Goal: Information Seeking & Learning: Learn about a topic

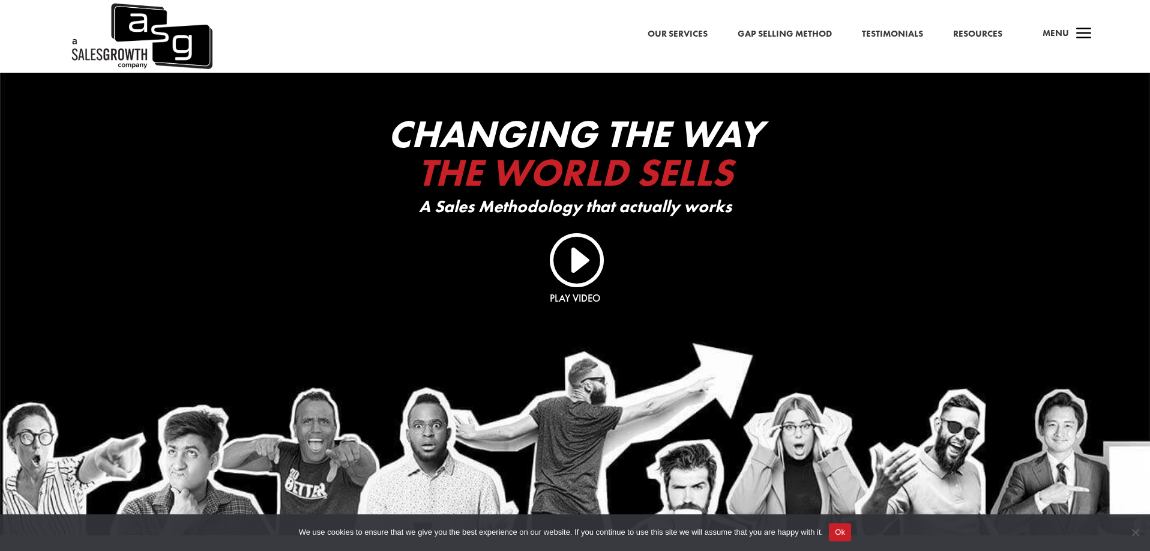
click at [1085, 32] on span "a" at bounding box center [1084, 34] width 24 height 24
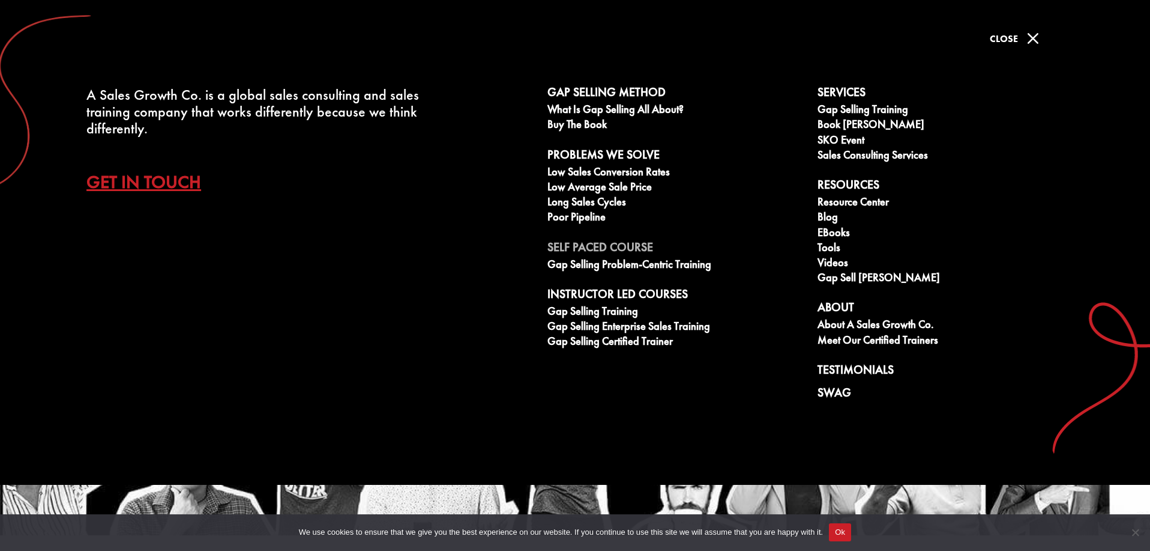
click at [578, 243] on link "Self Paced Course" at bounding box center [676, 249] width 257 height 18
click at [570, 269] on link "Gap Selling Problem-Centric Training" at bounding box center [676, 265] width 257 height 15
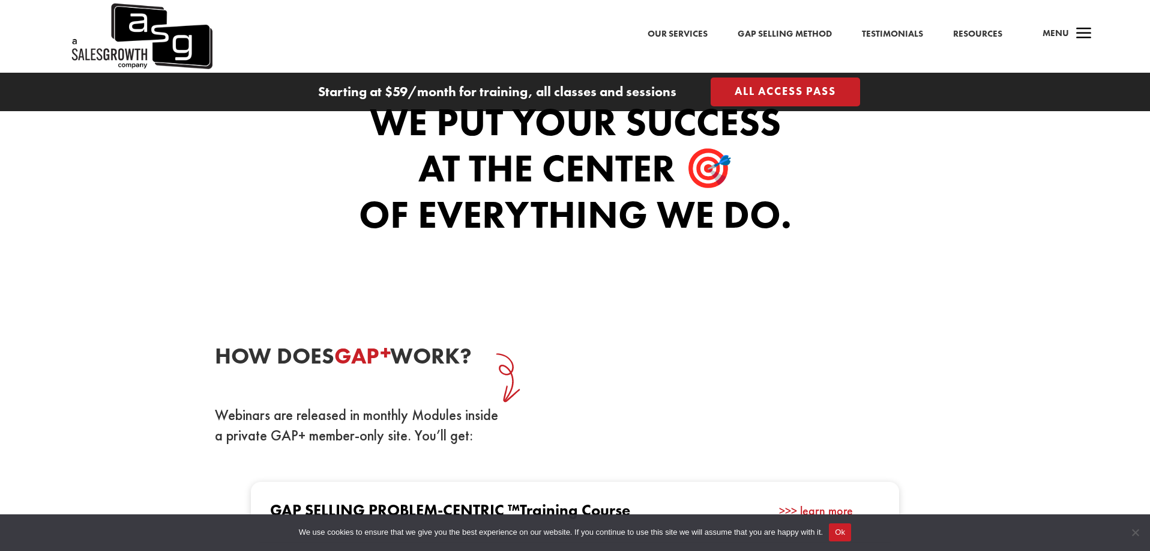
scroll to position [920, 0]
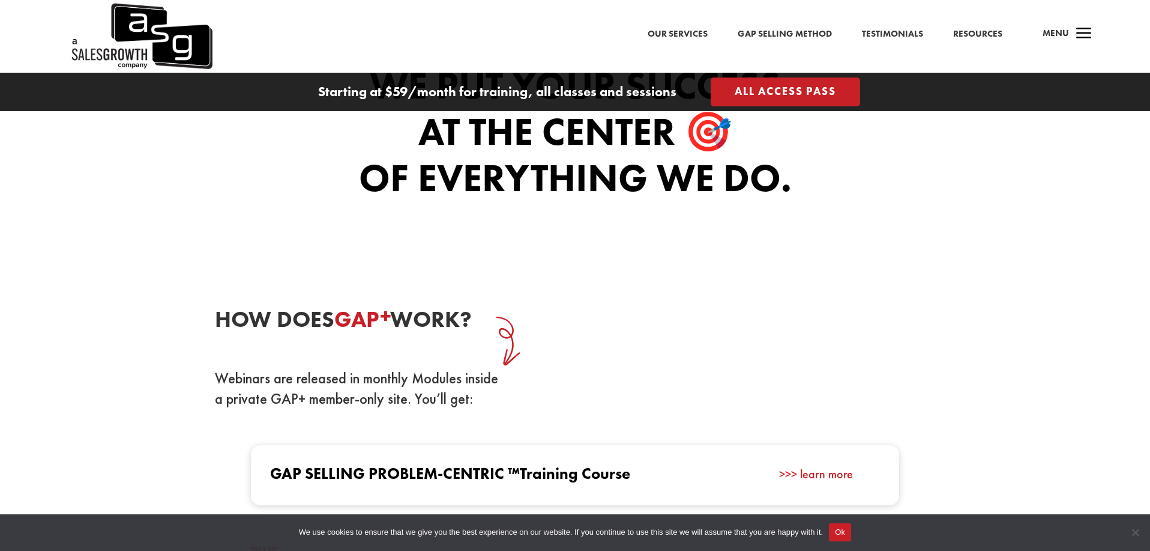
click at [1086, 35] on span "a" at bounding box center [1084, 34] width 24 height 24
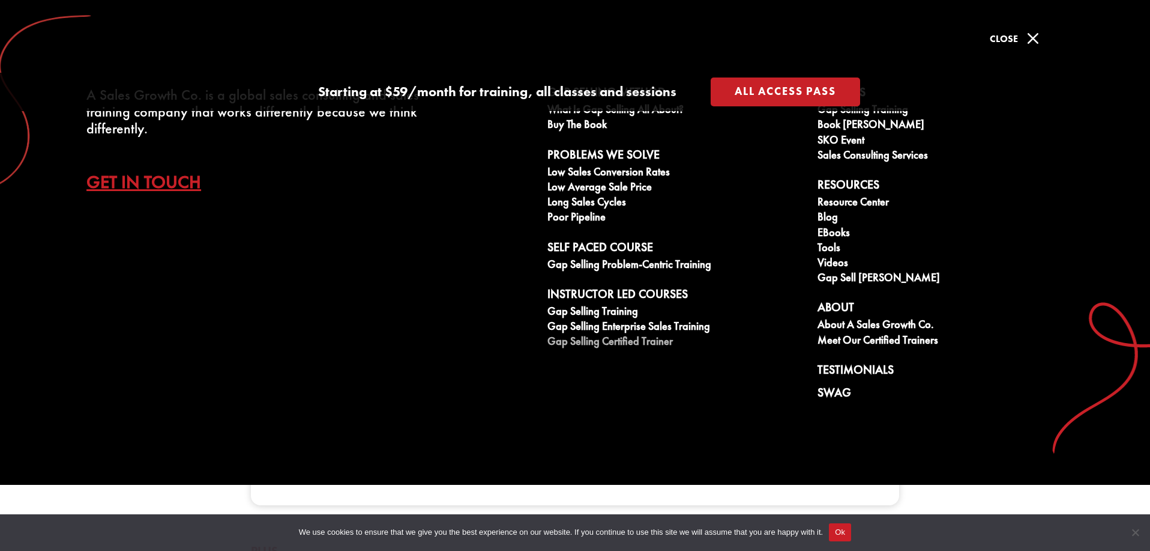
click at [569, 339] on link "Gap Selling Certified Trainer" at bounding box center [676, 342] width 257 height 15
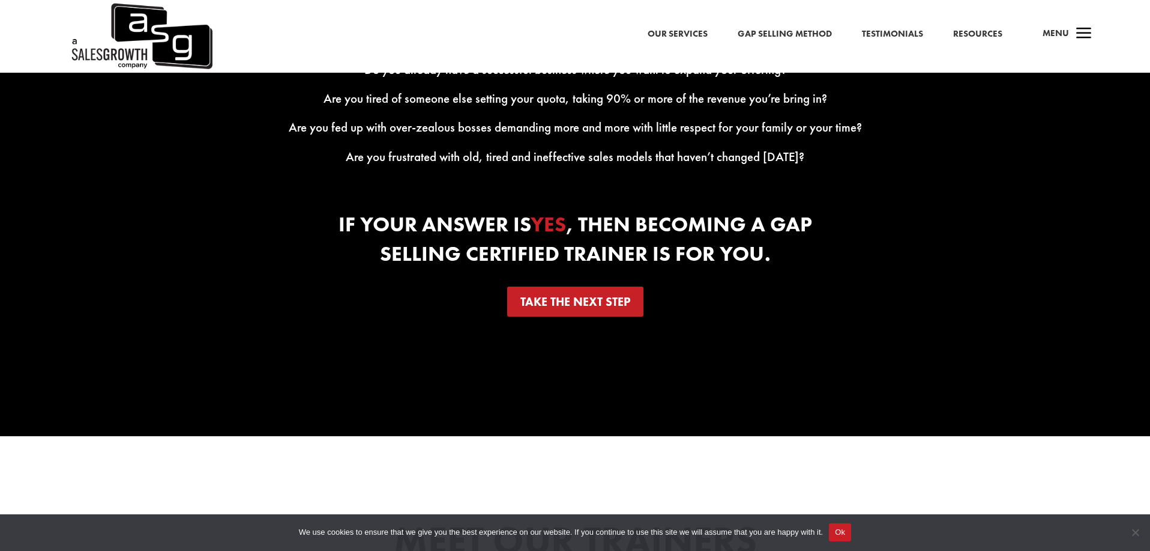
scroll to position [1981, 0]
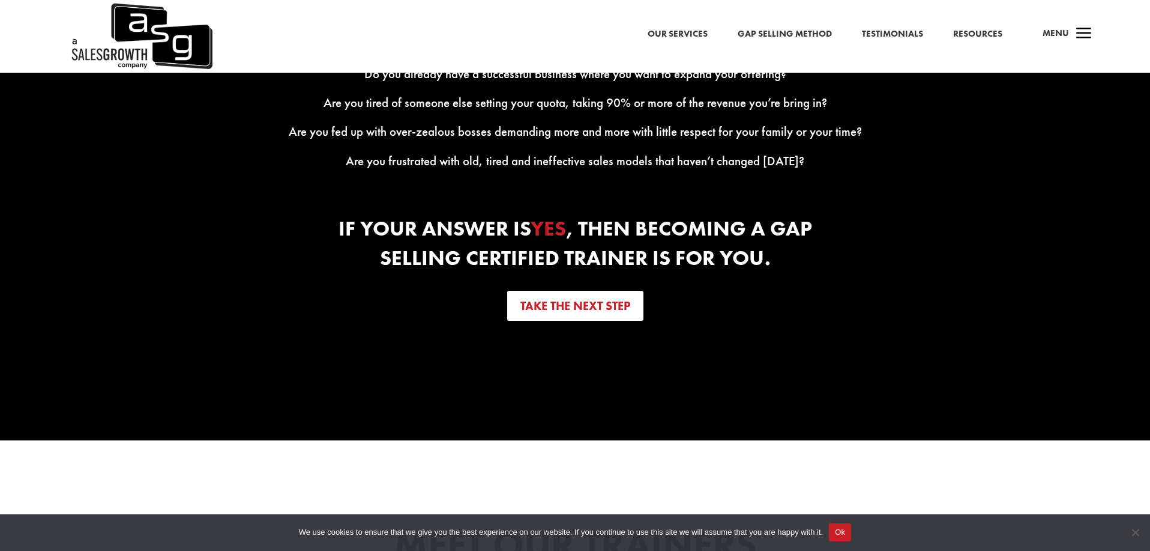
click at [540, 313] on link "Take the next step" at bounding box center [575, 306] width 136 height 30
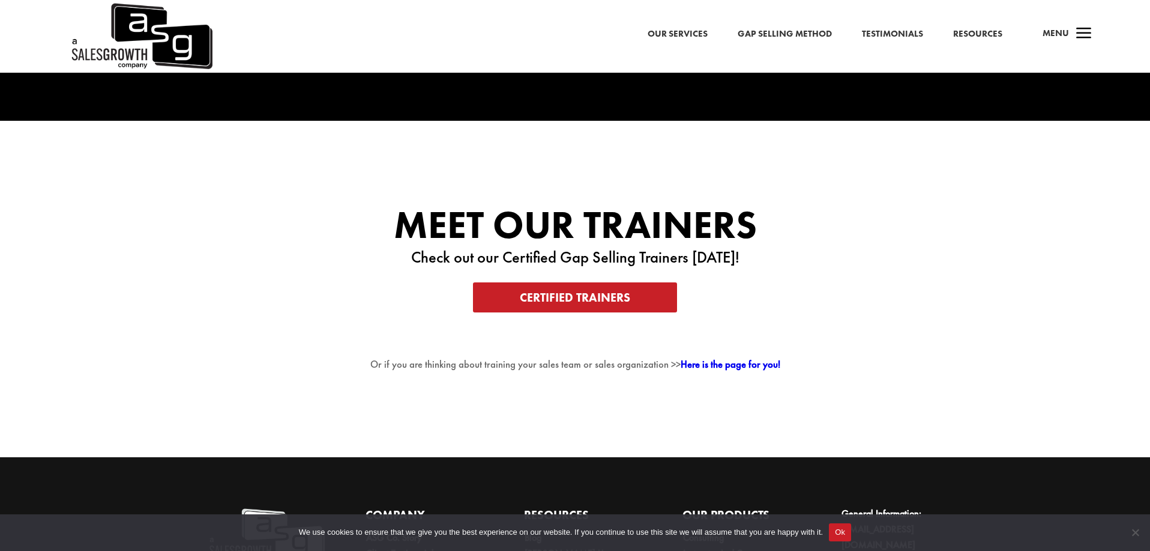
scroll to position [2432, 0]
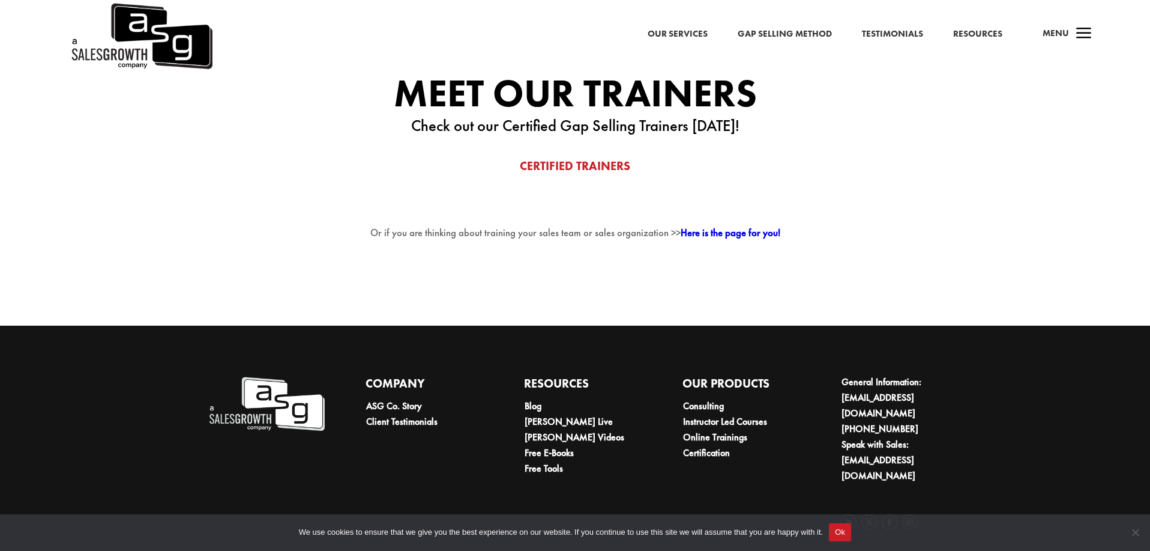
click at [605, 164] on link "Certified Trainers" at bounding box center [575, 166] width 204 height 30
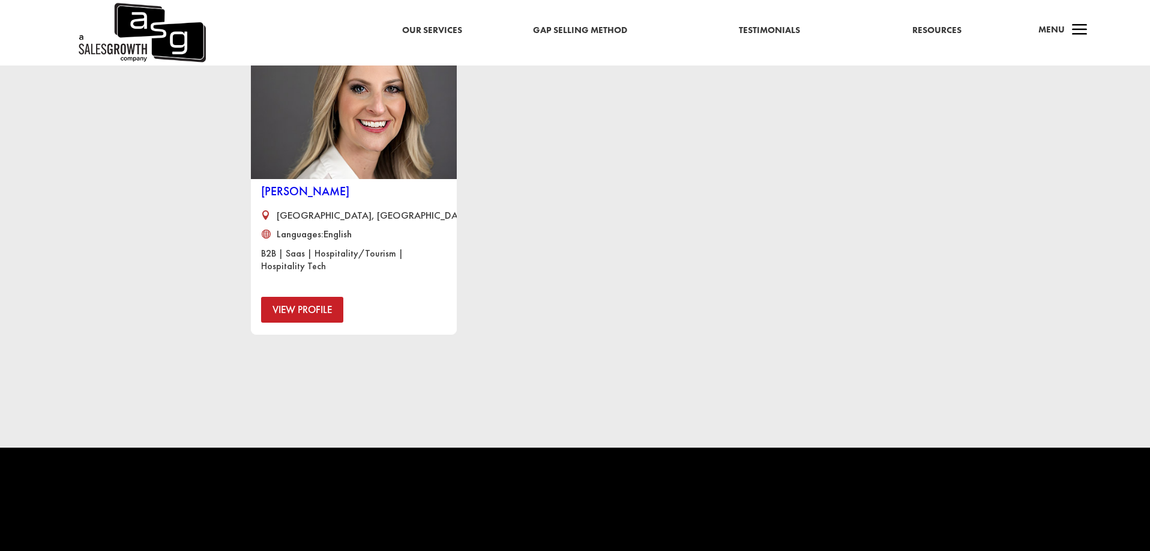
scroll to position [975, 0]
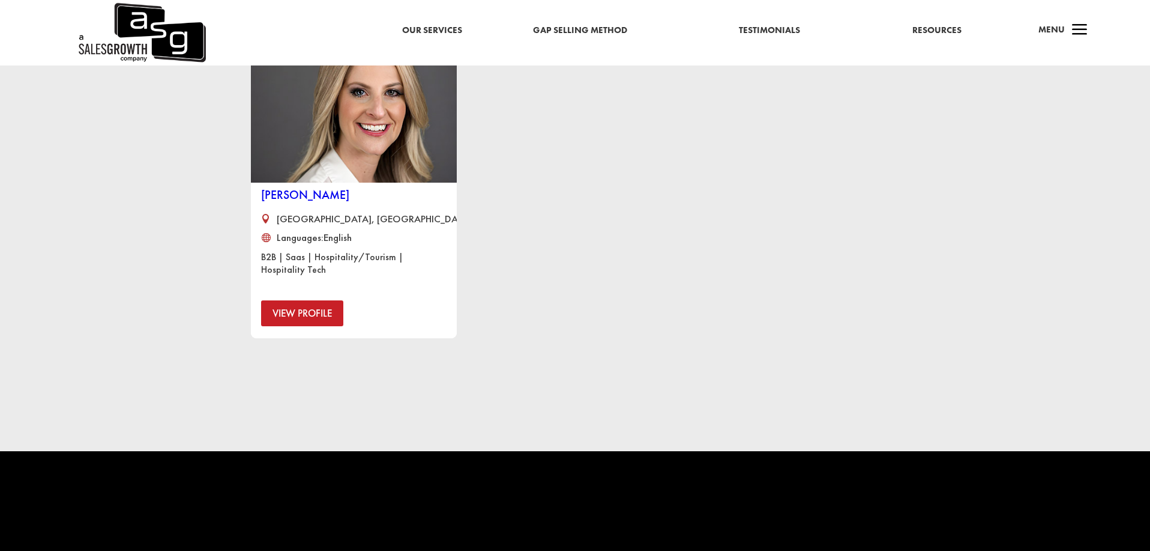
click at [295, 310] on link "View Profile" at bounding box center [302, 313] width 82 height 26
